Goal: Book appointment/travel/reservation

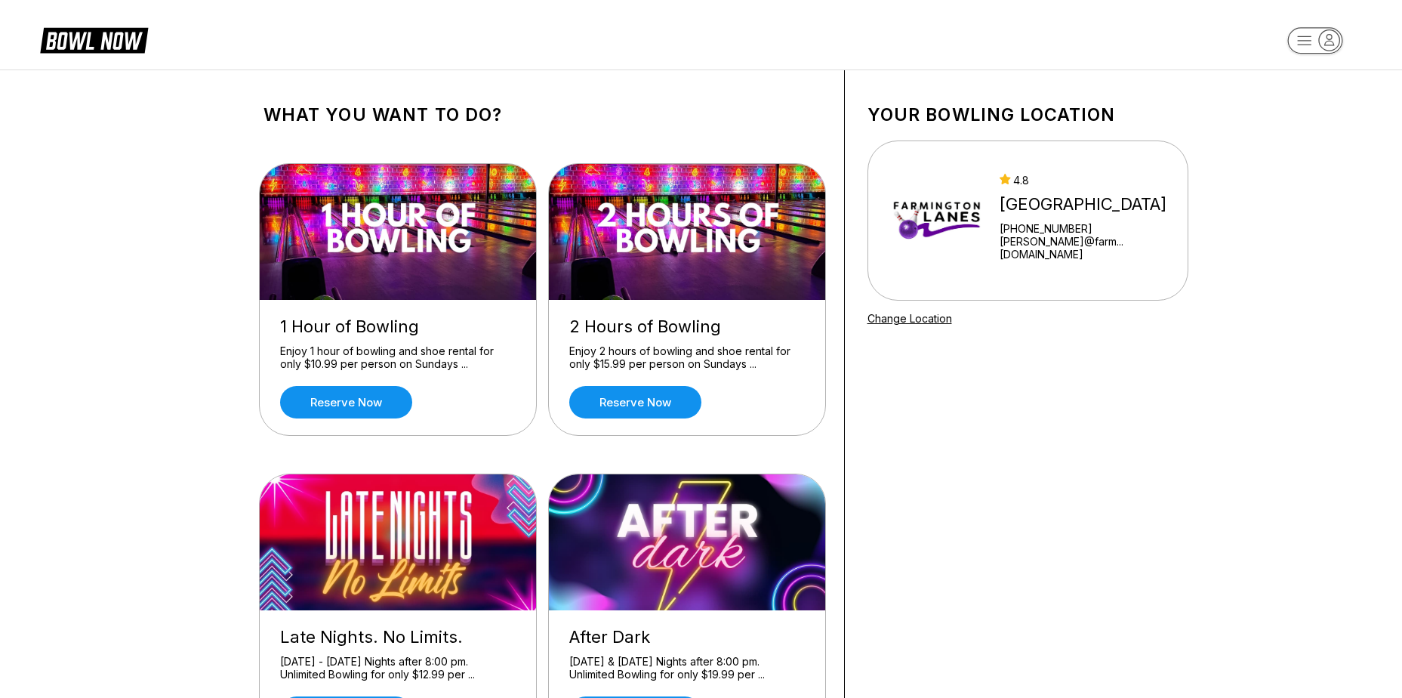
click at [116, 47] on icon at bounding box center [105, 40] width 38 height 17
click at [375, 398] on link "Reserve now" at bounding box center [346, 402] width 132 height 32
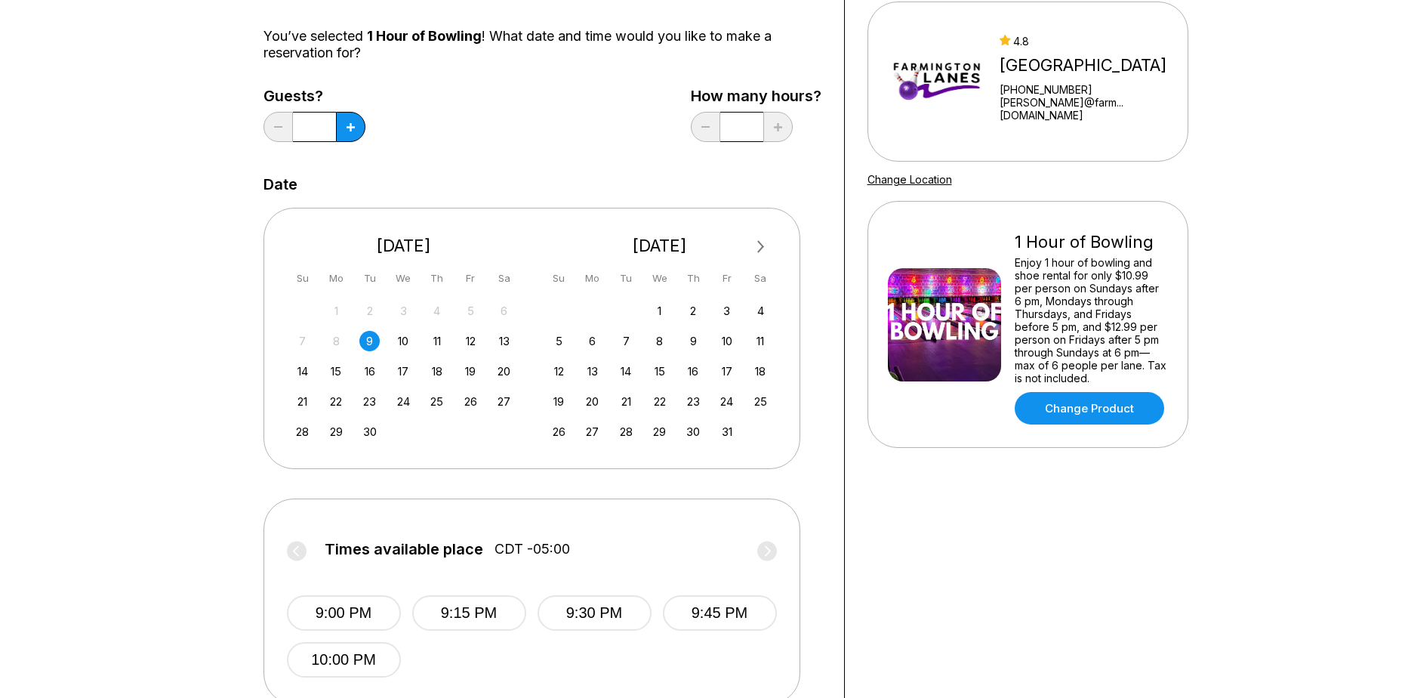
scroll to position [151, 0]
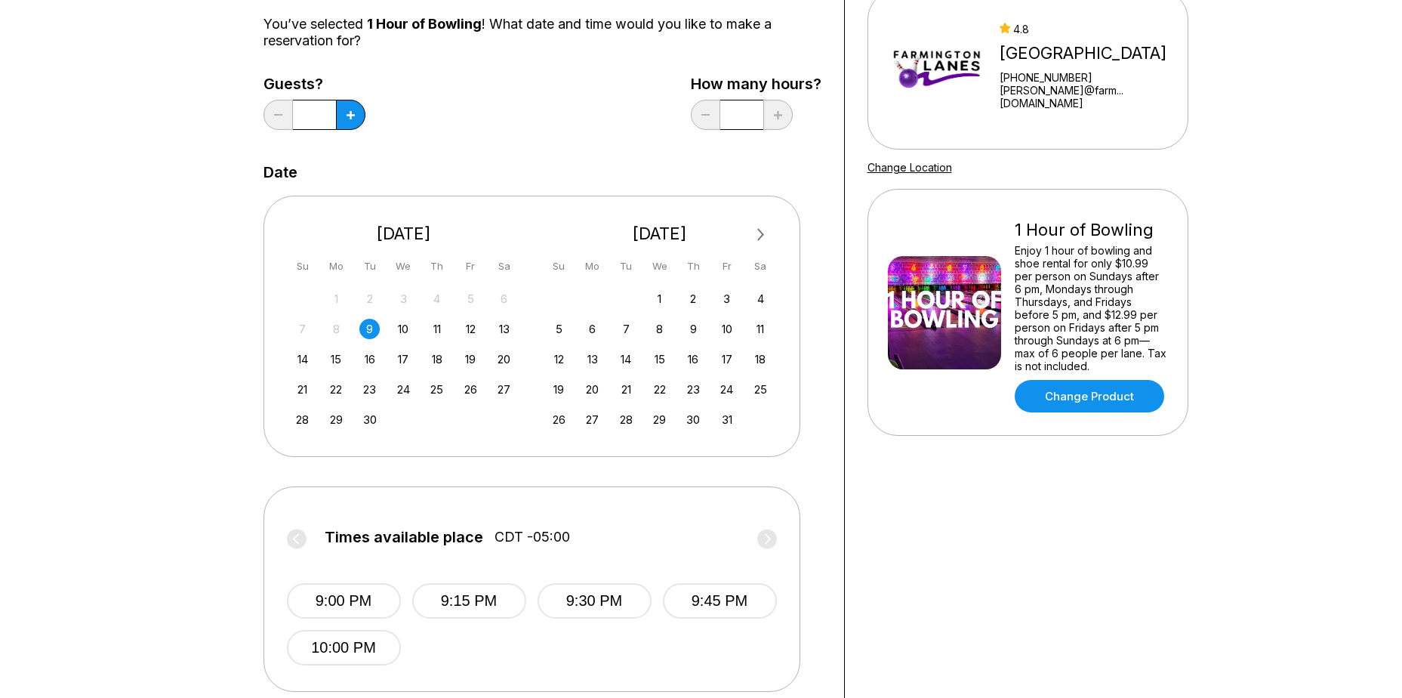
click at [368, 331] on div "9" at bounding box center [369, 329] width 20 height 20
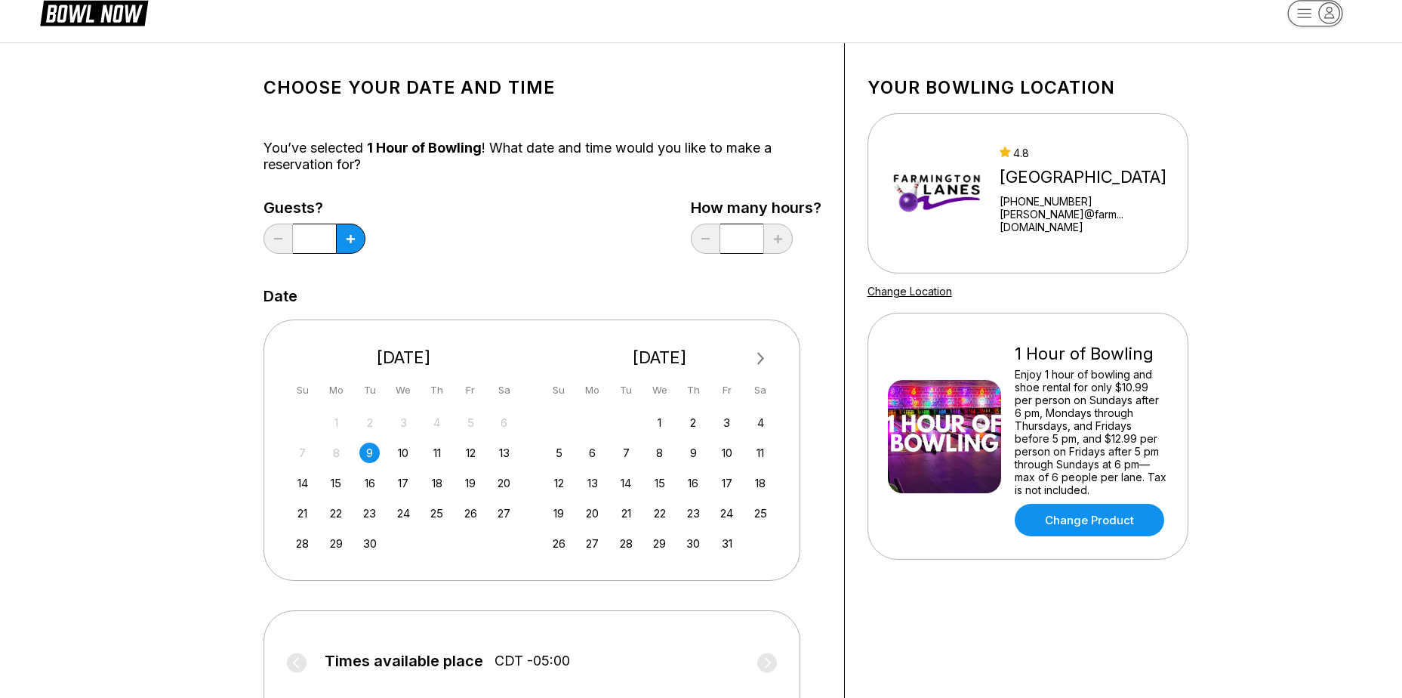
scroll to position [0, 0]
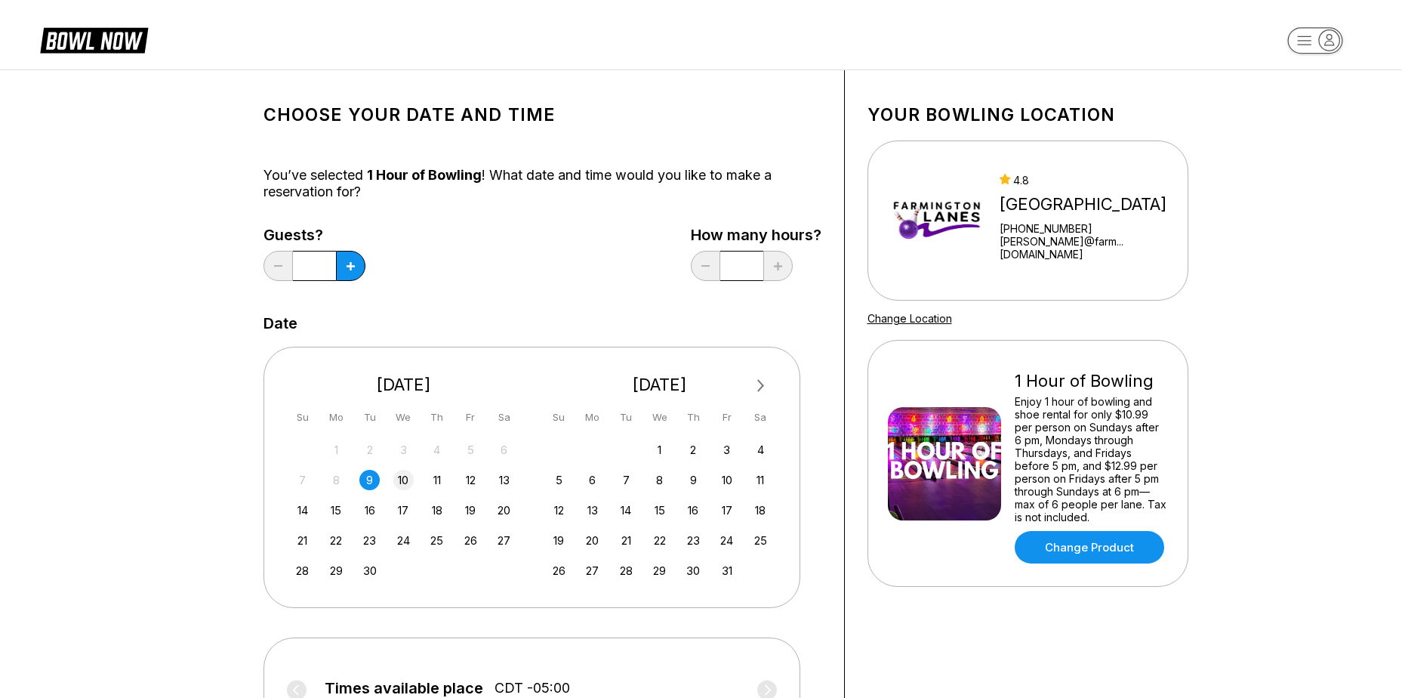
click at [394, 481] on div "10" at bounding box center [403, 480] width 20 height 20
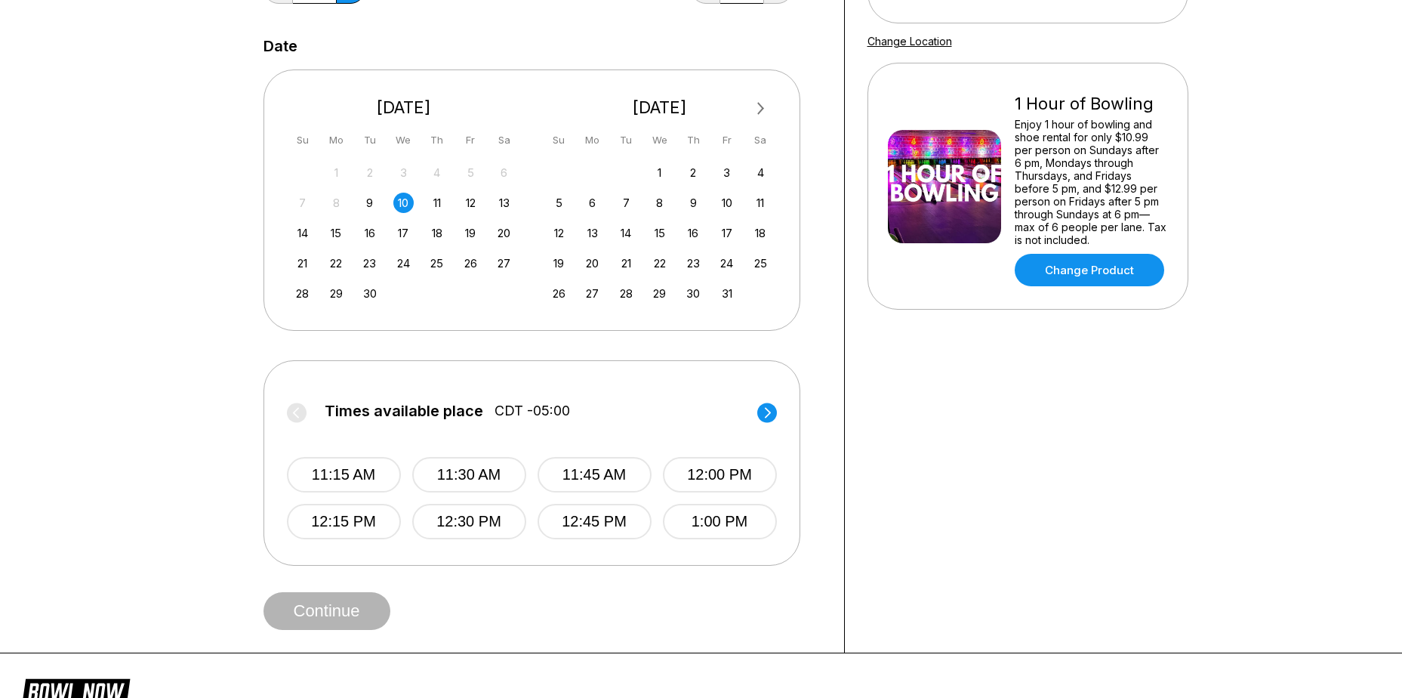
scroll to position [302, 0]
